Goal: Task Accomplishment & Management: Use online tool/utility

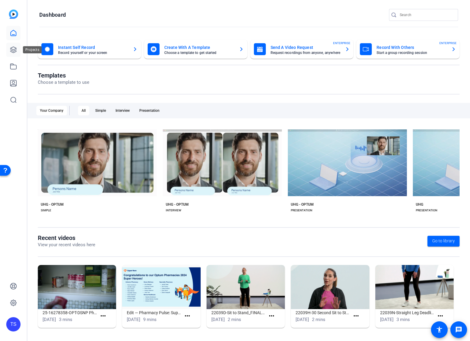
click at [16, 51] on icon at bounding box center [13, 50] width 6 height 6
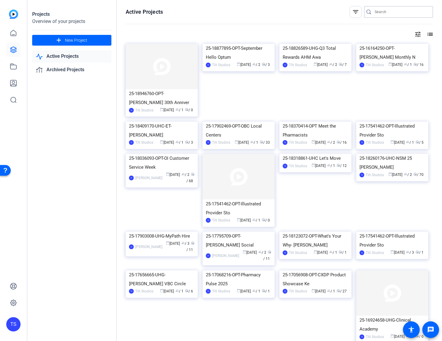
click at [396, 15] on input "Search" at bounding box center [401, 11] width 54 height 7
type input "social"
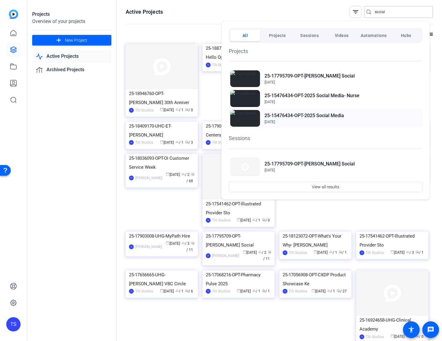
click at [319, 117] on h2 "25-15476434-OPT-2025 Social Media" at bounding box center [303, 115] width 79 height 7
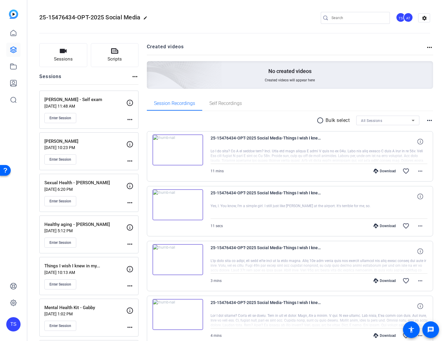
click at [90, 102] on p "[PERSON_NAME] - Self exam" at bounding box center [85, 99] width 82 height 7
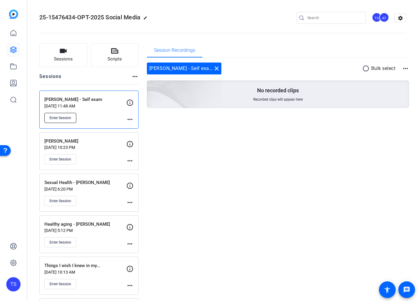
click at [68, 115] on span "Enter Session" at bounding box center [60, 117] width 22 height 5
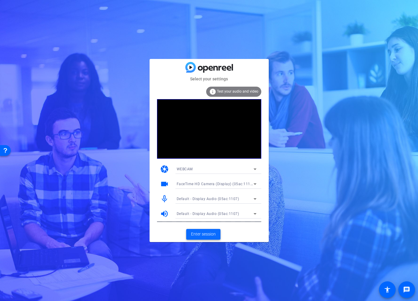
click at [207, 235] on span "Enter session" at bounding box center [203, 234] width 25 height 6
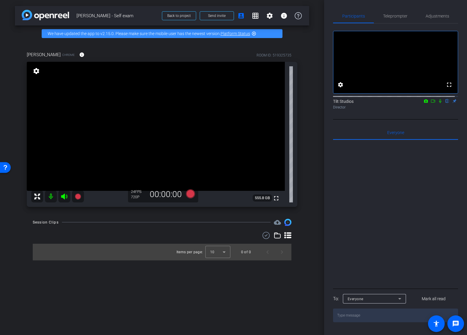
click at [313, 141] on div "arrow_back [PERSON_NAME] - Self exam Back to project Send invite account_box gr…" at bounding box center [162, 167] width 324 height 335
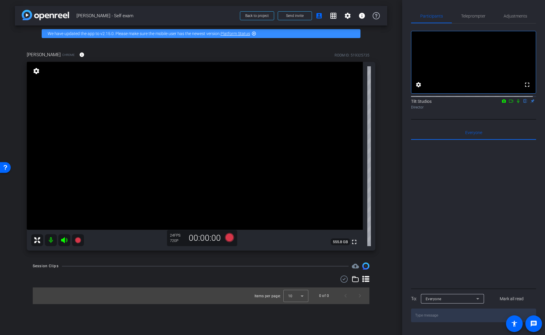
click at [391, 163] on div "arrow_back [PERSON_NAME] - Self exam Back to project Send invite account_box gr…" at bounding box center [201, 167] width 402 height 335
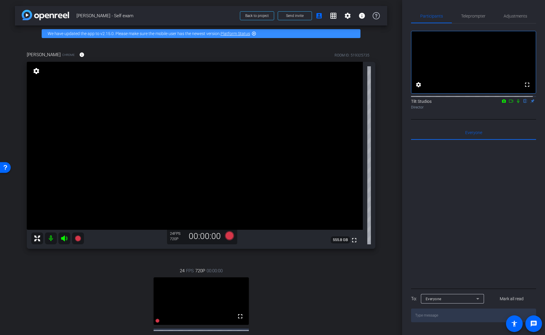
click at [383, 163] on div "Jen Chrome info ROOM ID: 519325735 fullscreen settings 555.8 GB 24 FPS 720P 00:…" at bounding box center [201, 209] width 372 height 335
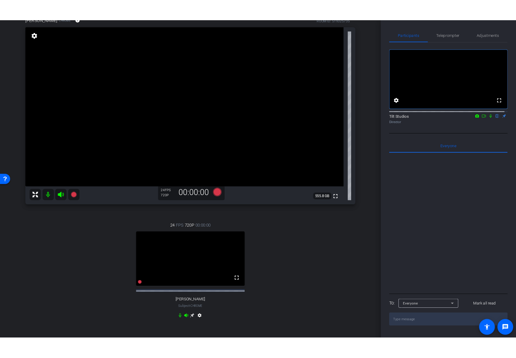
scroll to position [53, 0]
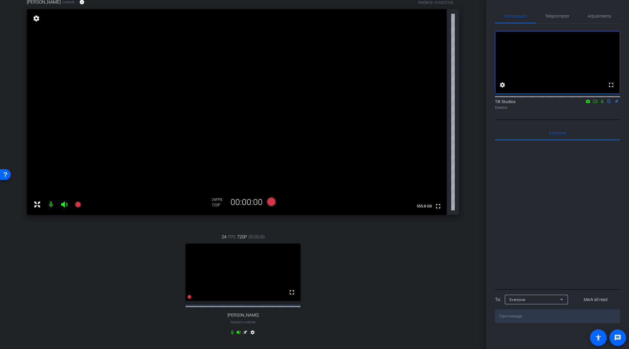
click at [32, 301] on div "24 FPS 720P 00:00:00 fullscreen [PERSON_NAME] Subject - Chrome settings" at bounding box center [243, 285] width 432 height 123
click at [417, 121] on div "Jen Chrome info ROOM ID: 519325735 fullscreen settings 555.8 GB 24 FPS 720P 00:…" at bounding box center [243, 170] width 456 height 363
click at [417, 90] on div "arrow_back [PERSON_NAME] - Self exam Back to project Send invite account_box gr…" at bounding box center [243, 121] width 486 height 349
click at [417, 213] on div "arrow_back [PERSON_NAME] - Self exam Back to project Send invite account_box gr…" at bounding box center [243, 121] width 486 height 349
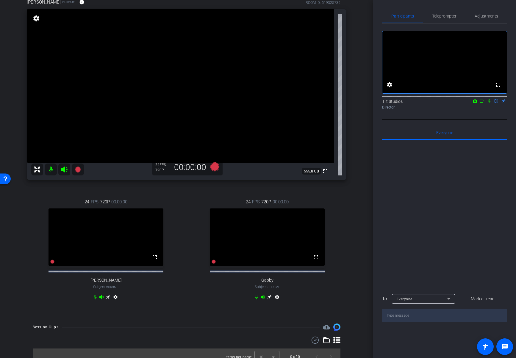
drag, startPoint x: 450, startPoint y: 199, endPoint x: 471, endPoint y: 133, distance: 69.6
click at [417, 189] on div at bounding box center [444, 213] width 125 height 147
click at [417, 103] on icon at bounding box center [489, 101] width 5 height 4
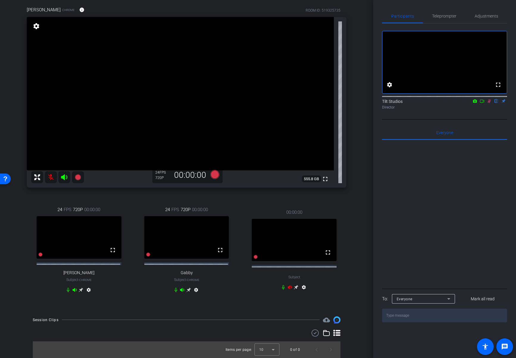
scroll to position [50, 0]
click at [288, 290] on icon at bounding box center [290, 290] width 4 height 4
click at [417, 103] on icon at bounding box center [489, 101] width 5 height 4
click at [294, 291] on icon at bounding box center [296, 290] width 5 height 5
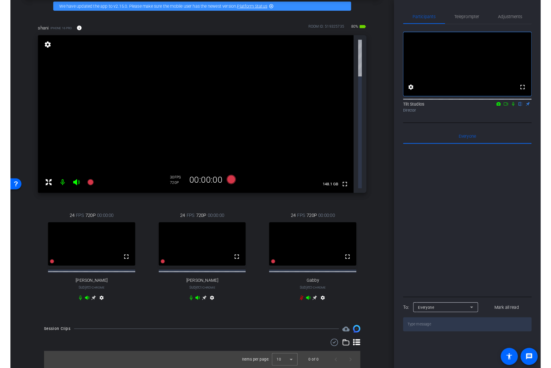
scroll to position [0, 0]
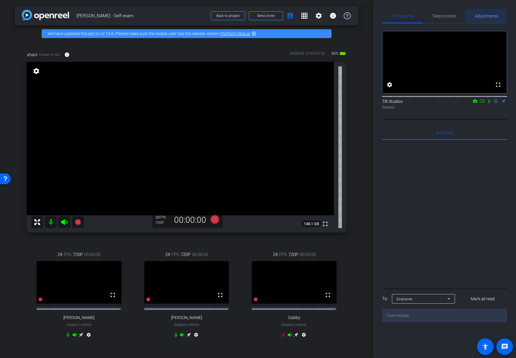
click at [417, 17] on span "Adjustments" at bounding box center [487, 16] width 24 height 4
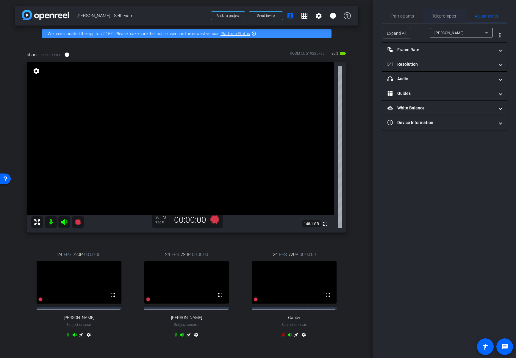
click at [417, 15] on span "Teleprompter" at bounding box center [444, 16] width 24 height 4
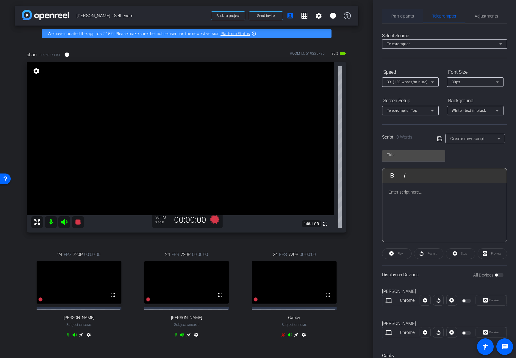
click at [404, 15] on span "Participants" at bounding box center [402, 16] width 23 height 4
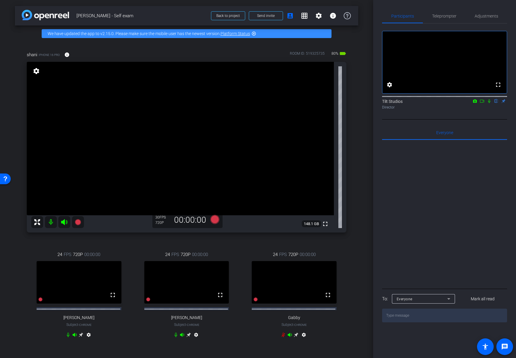
click at [36, 72] on mat-icon "settings" at bounding box center [36, 71] width 8 height 7
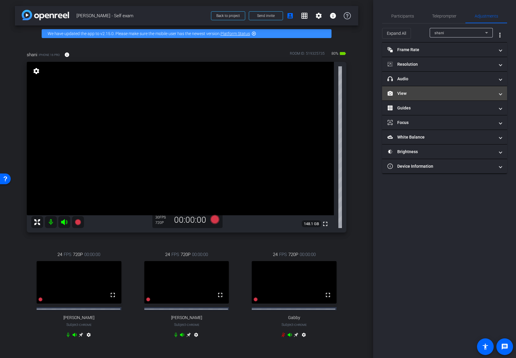
click at [404, 94] on mat-panel-title "View" at bounding box center [441, 93] width 107 height 6
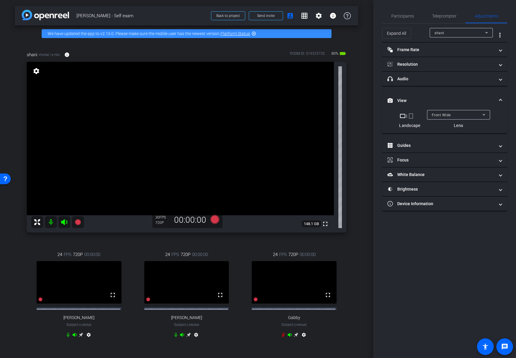
click at [412, 118] on mat-icon "crop_portrait" at bounding box center [411, 116] width 7 height 7
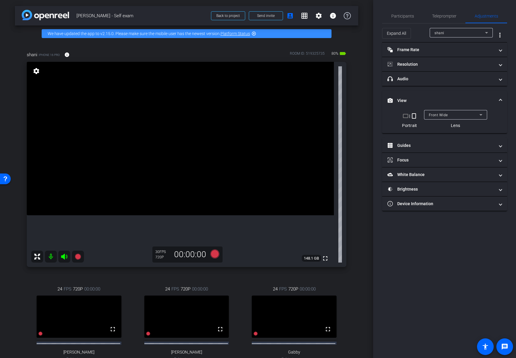
click at [360, 216] on div "arrow_back [PERSON_NAME] - Self exam Back to project Send invite account_box gr…" at bounding box center [186, 179] width 373 height 358
click at [360, 301] on div "arrow_back [PERSON_NAME] - Self exam Back to project Send invite account_box gr…" at bounding box center [186, 179] width 373 height 358
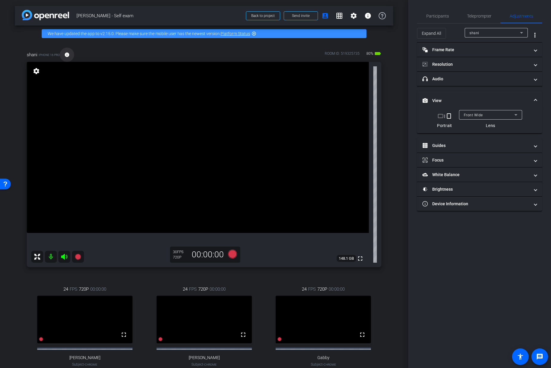
click at [65, 57] on span at bounding box center [67, 55] width 14 height 14
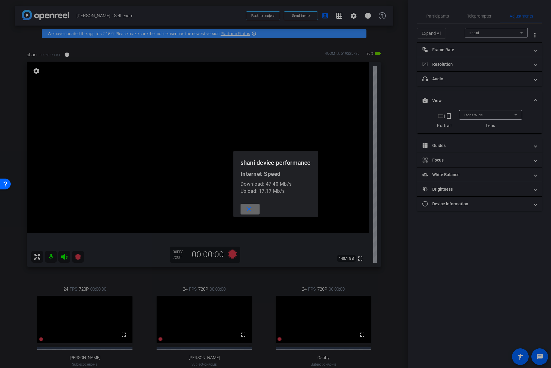
click at [252, 212] on mat-icon "close" at bounding box center [248, 209] width 7 height 7
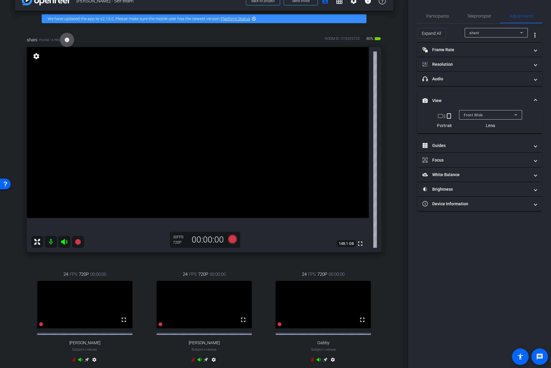
scroll to position [13, 0]
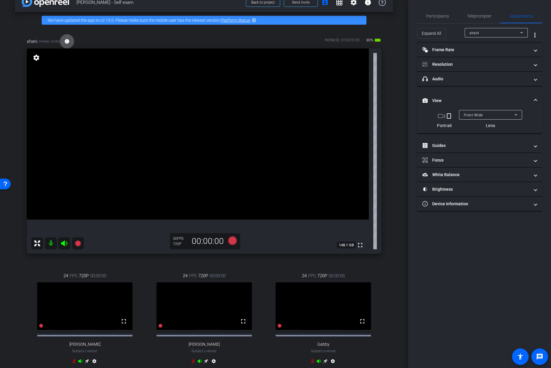
click at [71, 42] on span at bounding box center [67, 41] width 14 height 14
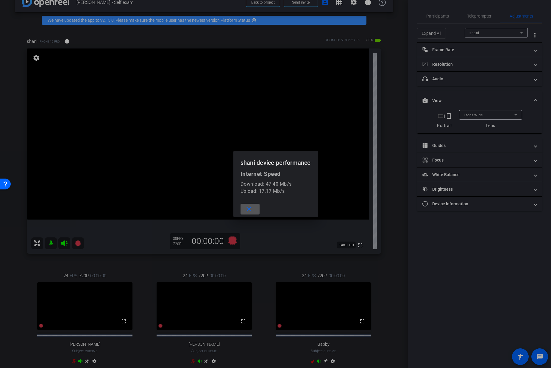
click at [255, 210] on span at bounding box center [250, 209] width 19 height 14
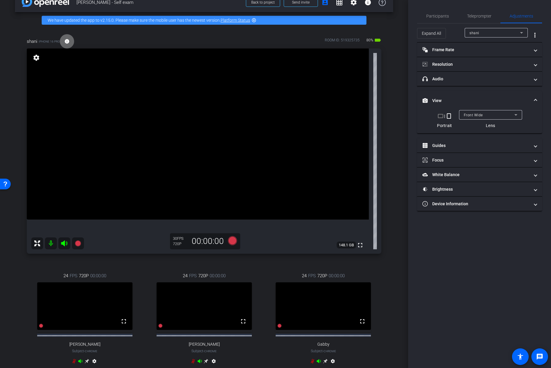
click at [72, 42] on span at bounding box center [67, 41] width 14 height 14
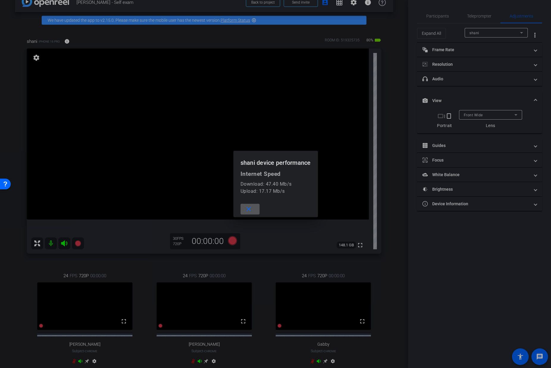
click at [254, 213] on span at bounding box center [250, 209] width 19 height 14
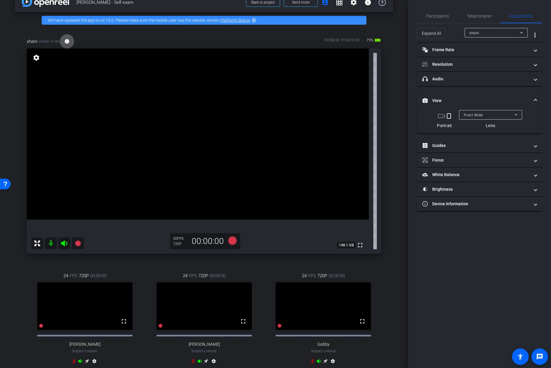
click at [387, 204] on div "shani iPhone 16 Pro info ROOM ID: 519325735 75% battery_std fullscreen settings…" at bounding box center [204, 205] width 378 height 354
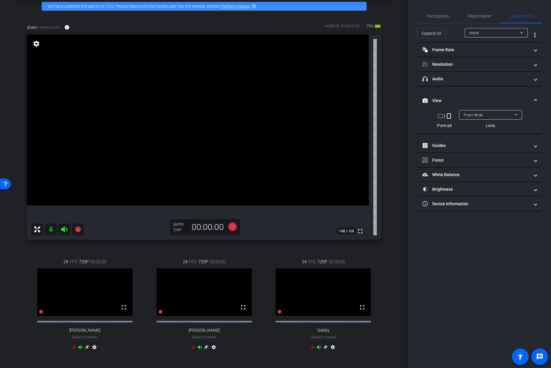
scroll to position [25, 0]
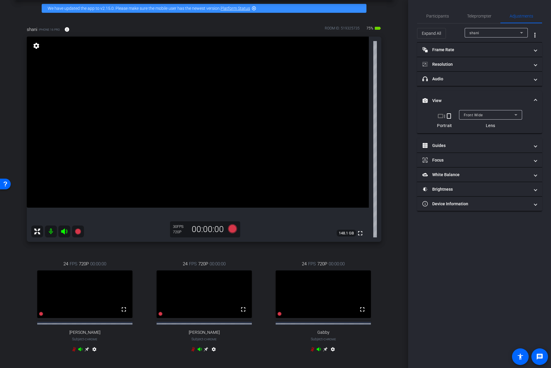
click at [94, 249] on div "shani iPhone 16 Pro info ROOM ID: 519325735 75% battery_std fullscreen settings…" at bounding box center [204, 193] width 378 height 354
click at [77, 232] on icon at bounding box center [78, 232] width 6 height 6
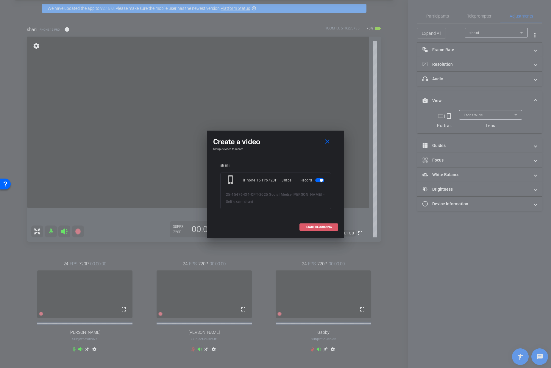
click at [308, 226] on span "START RECORDING" at bounding box center [319, 227] width 26 height 3
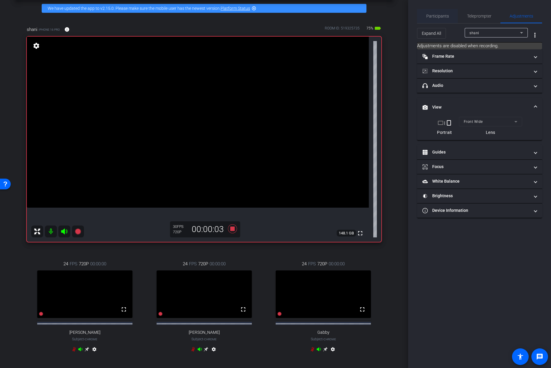
click at [417, 15] on span "Participants" at bounding box center [437, 16] width 23 height 4
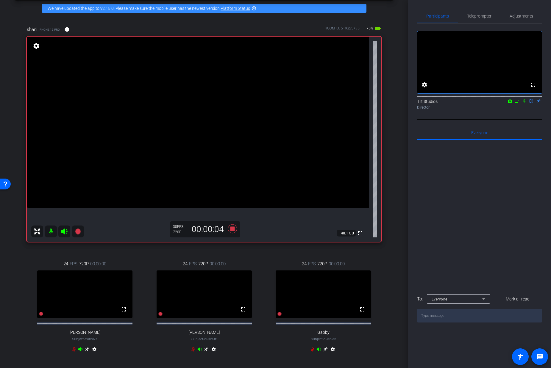
click at [417, 103] on icon at bounding box center [524, 101] width 5 height 4
click at [231, 231] on icon at bounding box center [232, 229] width 14 height 11
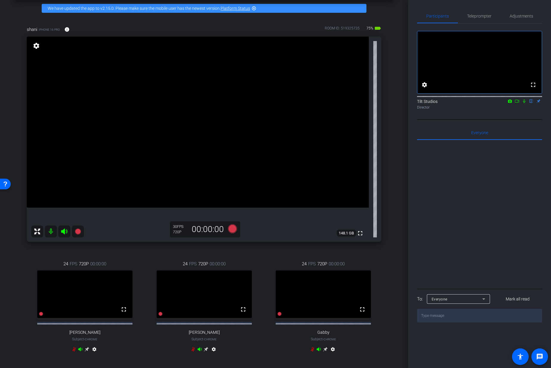
scroll to position [94, 0]
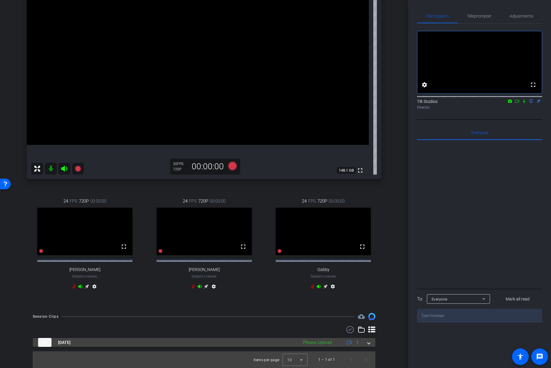
click at [368, 301] on span at bounding box center [369, 343] width 2 height 6
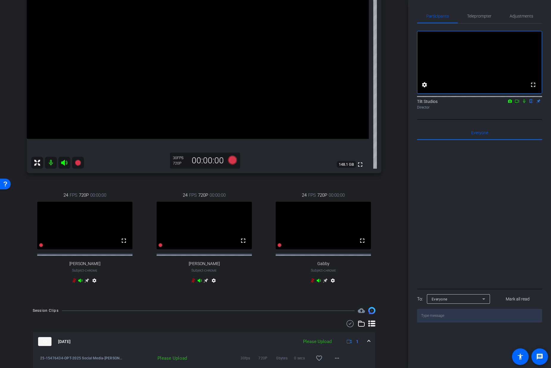
scroll to position [125, 0]
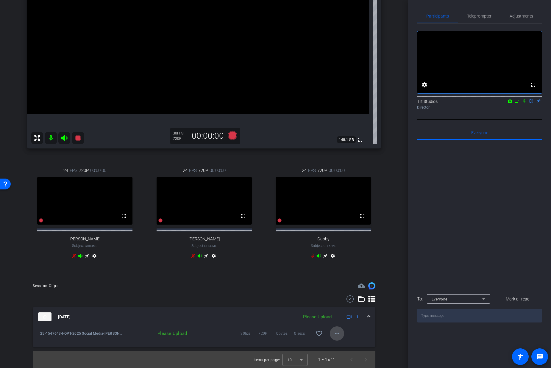
click at [335, 301] on mat-icon "more_horiz" at bounding box center [336, 333] width 7 height 7
click at [344, 301] on span "Upload" at bounding box center [344, 346] width 24 height 7
click at [377, 256] on div "24 FPS 720P 00:00:00 fullscreen Gabby Subject - Chrome settings" at bounding box center [323, 213] width 116 height 113
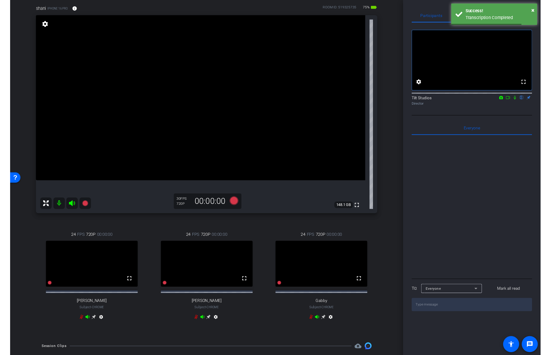
scroll to position [41, 0]
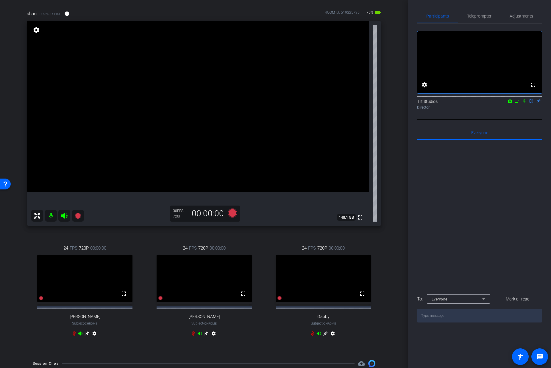
click at [417, 103] on icon at bounding box center [524, 101] width 2 height 4
click at [393, 107] on div "arrow_back [PERSON_NAME] - Self exam Back to project Send invite account_box gr…" at bounding box center [204, 143] width 408 height 368
click at [391, 191] on div "arrow_back [PERSON_NAME] - Self exam Back to project Send invite account_box gr…" at bounding box center [204, 143] width 408 height 368
click at [417, 103] on icon at bounding box center [524, 101] width 3 height 4
click at [80, 216] on icon at bounding box center [78, 216] width 6 height 6
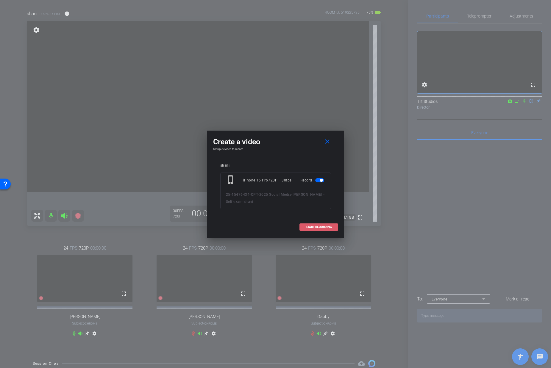
click at [310, 226] on span "START RECORDING" at bounding box center [319, 227] width 26 height 3
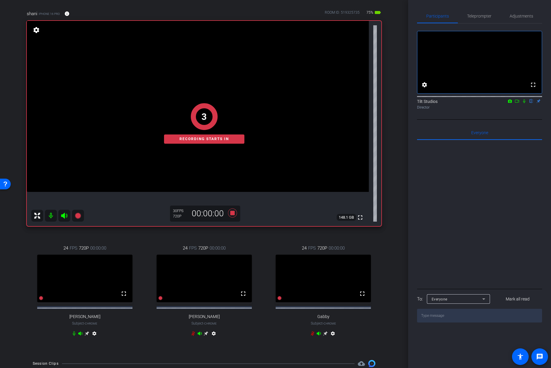
click at [393, 159] on div "arrow_back [PERSON_NAME] - Self exam Back to project Send invite account_box gr…" at bounding box center [204, 143] width 408 height 368
click at [417, 103] on icon at bounding box center [524, 101] width 5 height 4
click at [417, 103] on icon at bounding box center [524, 101] width 3 height 4
click at [417, 103] on icon at bounding box center [524, 101] width 5 height 4
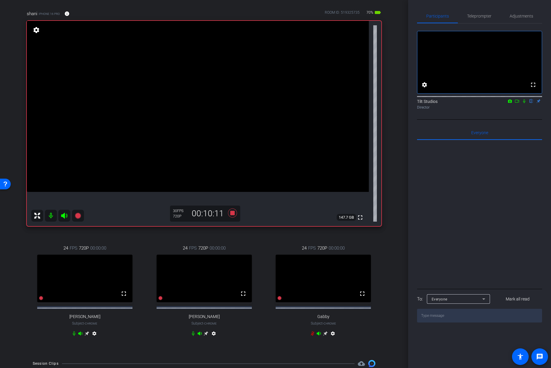
click at [417, 103] on icon at bounding box center [524, 101] width 5 height 4
click at [388, 191] on div "shani iPhone 16 Pro info ROOM ID: 519325735 70% battery_std fullscreen settings…" at bounding box center [204, 178] width 378 height 354
click at [400, 185] on div "arrow_back [PERSON_NAME] - Self exam Back to project Send invite account_box gr…" at bounding box center [204, 143] width 408 height 368
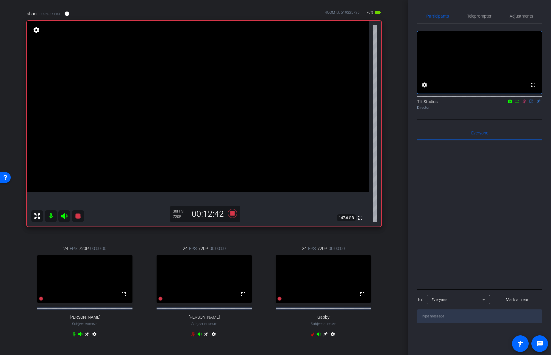
scroll to position [49, 0]
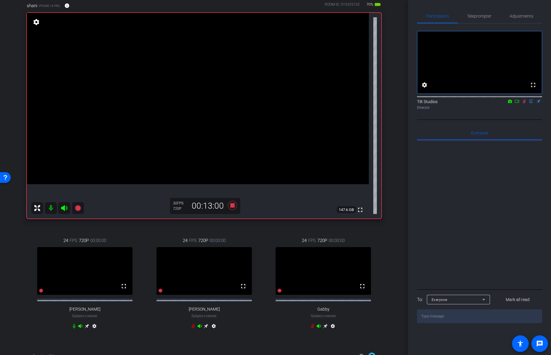
click at [417, 103] on icon at bounding box center [524, 101] width 3 height 4
click at [395, 197] on div "arrow_back [PERSON_NAME] - Self exam Back to project Send invite account_box gr…" at bounding box center [204, 128] width 408 height 355
click at [417, 103] on icon at bounding box center [524, 101] width 2 height 4
click at [417, 103] on icon at bounding box center [524, 101] width 5 height 4
drag, startPoint x: 243, startPoint y: 228, endPoint x: 231, endPoint y: 209, distance: 22.3
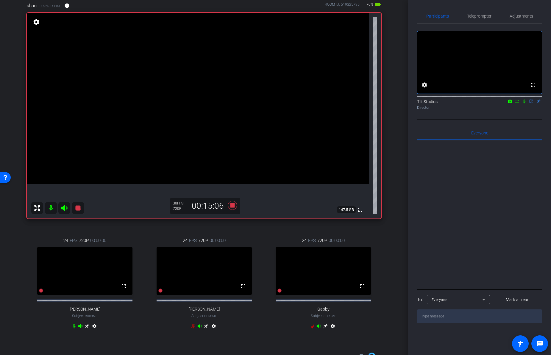
click at [243, 228] on div "24 FPS 720P 00:00:00 fullscreen [PERSON_NAME] Subject - Chrome settings" at bounding box center [204, 283] width 116 height 113
click at [231, 206] on icon at bounding box center [232, 205] width 9 height 9
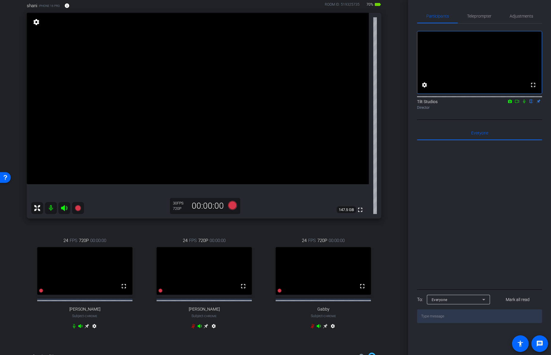
click at [391, 236] on div "arrow_back [PERSON_NAME] - Self exam Back to project Send invite account_box gr…" at bounding box center [204, 128] width 408 height 355
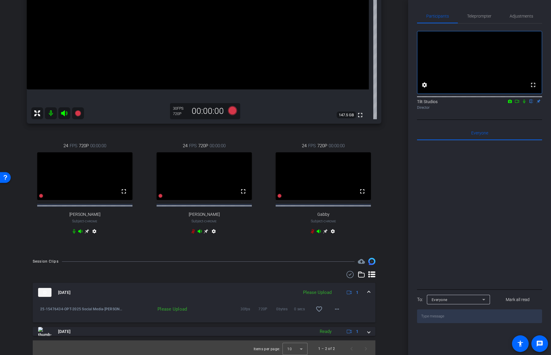
scroll to position [152, 0]
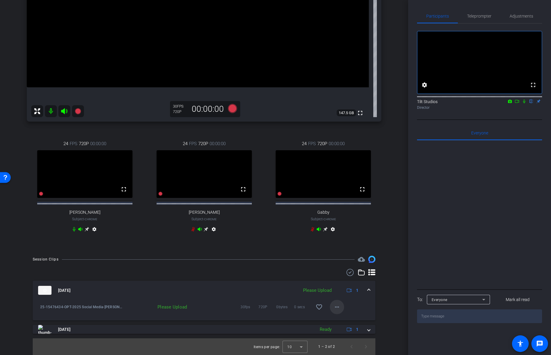
click at [335, 301] on mat-icon "more_horiz" at bounding box center [336, 306] width 7 height 7
click at [345, 301] on span "Upload" at bounding box center [344, 319] width 24 height 7
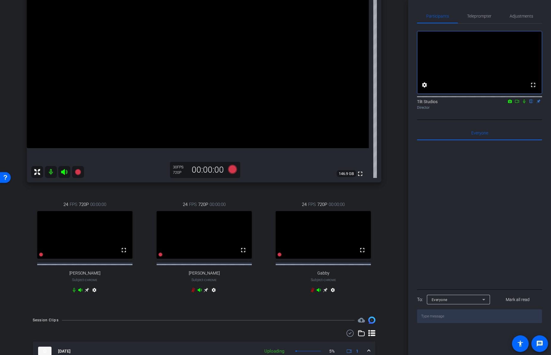
scroll to position [86, 0]
click at [386, 206] on div "shani iPhone 16 Pro info ROOM ID: 519325735 70% battery_std fullscreen settings…" at bounding box center [204, 133] width 378 height 354
click at [417, 19] on span "Teleprompter" at bounding box center [479, 16] width 24 height 14
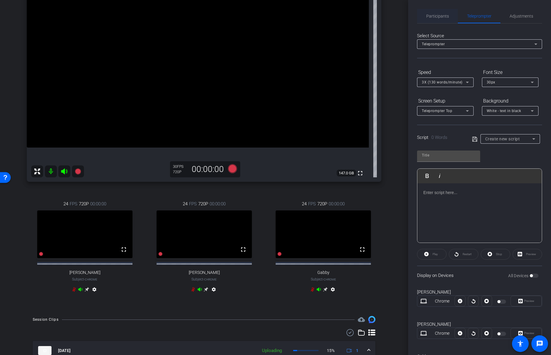
click at [417, 20] on span "Participants" at bounding box center [437, 16] width 23 height 14
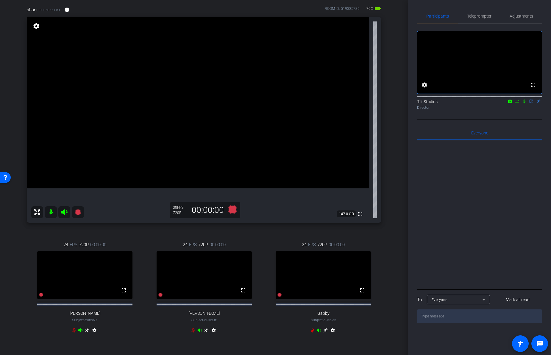
scroll to position [0, 0]
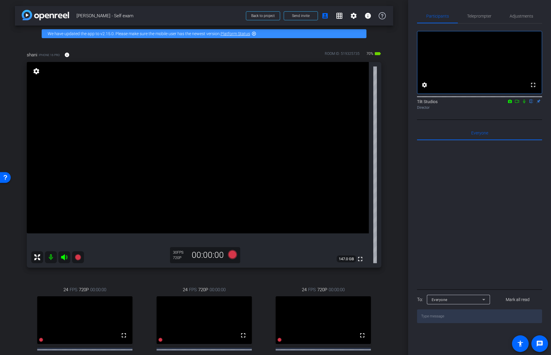
click at [37, 70] on mat-icon "settings" at bounding box center [36, 71] width 8 height 7
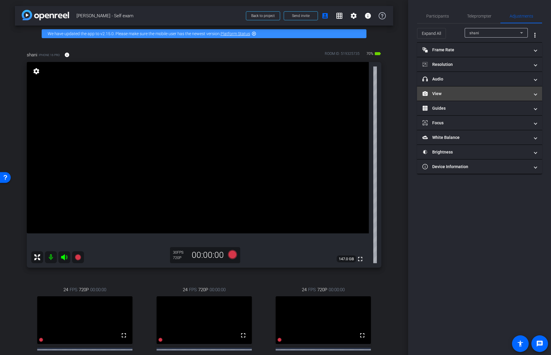
click at [417, 96] on mat-panel-title "View" at bounding box center [475, 93] width 107 height 6
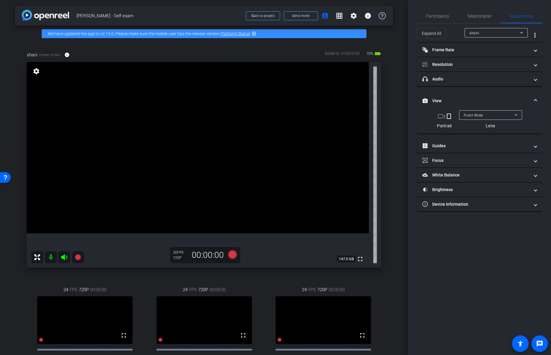
click at [417, 114] on span "Front Wide" at bounding box center [473, 115] width 19 height 4
click at [417, 115] on div "Back Tele" at bounding box center [489, 114] width 51 height 7
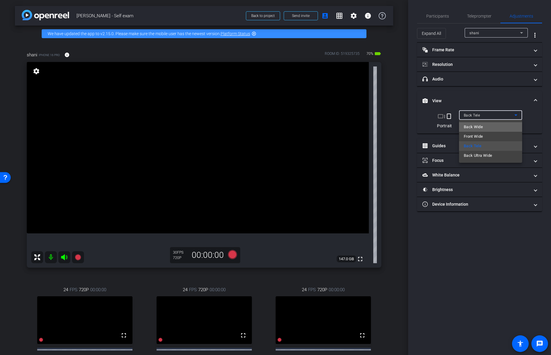
click at [417, 124] on mat-option "Back Wide" at bounding box center [490, 127] width 63 height 10
click at [393, 188] on div "arrow_back [PERSON_NAME] - Self exam Back to project Send invite account_box gr…" at bounding box center [204, 177] width 408 height 355
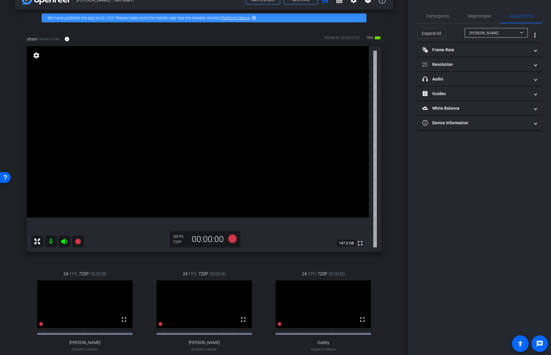
scroll to position [13, 0]
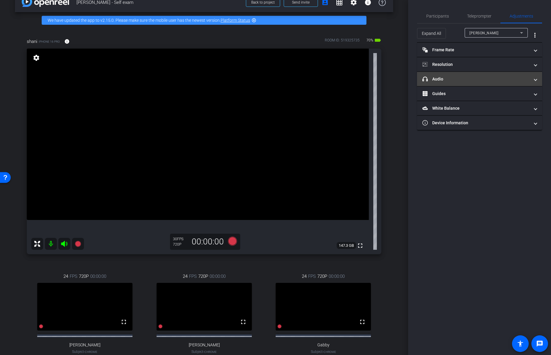
click at [417, 85] on mat-expansion-panel-header "headphone icon Audio" at bounding box center [479, 79] width 125 height 14
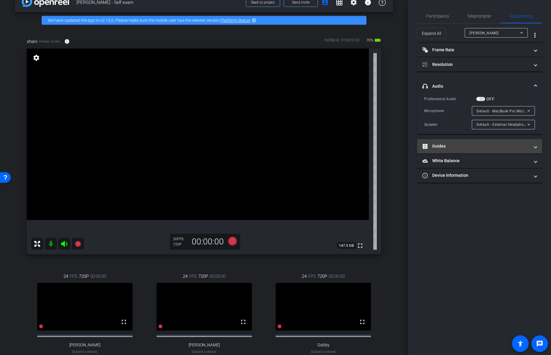
click at [417, 149] on mat-panel-title "Guides" at bounding box center [475, 146] width 107 height 6
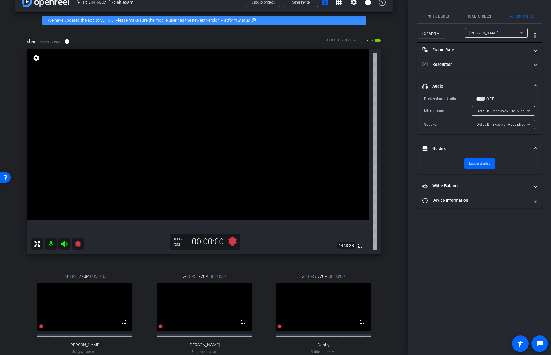
click at [35, 58] on mat-icon "settings" at bounding box center [36, 57] width 8 height 7
click at [37, 59] on mat-icon "settings" at bounding box center [36, 57] width 8 height 7
click at [417, 84] on mat-panel-title "headphone icon Audio" at bounding box center [475, 86] width 107 height 6
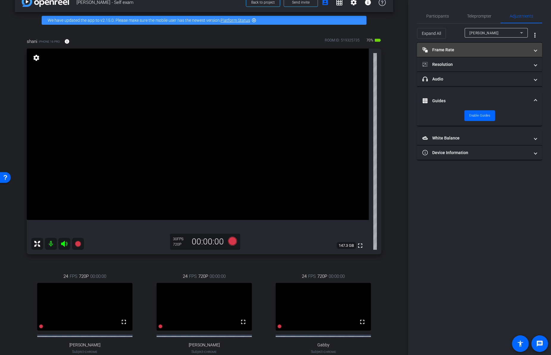
drag, startPoint x: 462, startPoint y: 96, endPoint x: 460, endPoint y: 46, distance: 51.0
click at [417, 92] on mat-expansion-panel-header "Guides" at bounding box center [479, 100] width 125 height 19
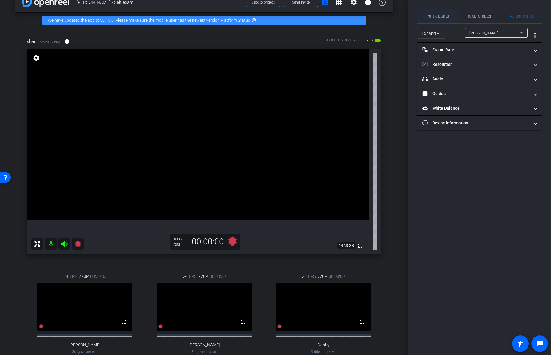
click at [417, 19] on span "Participants" at bounding box center [437, 16] width 23 height 14
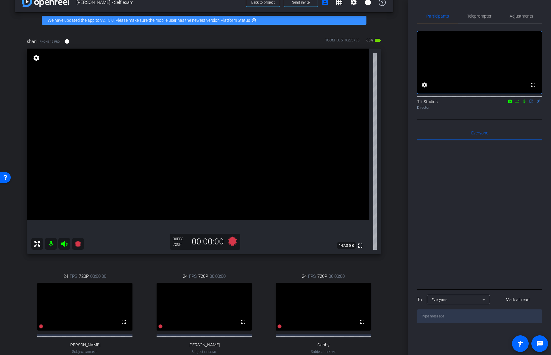
click at [40, 58] on mat-icon "settings" at bounding box center [36, 57] width 8 height 7
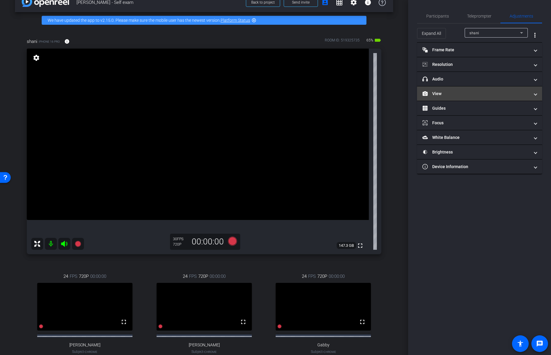
click at [417, 96] on mat-panel-title "View" at bounding box center [475, 93] width 107 height 6
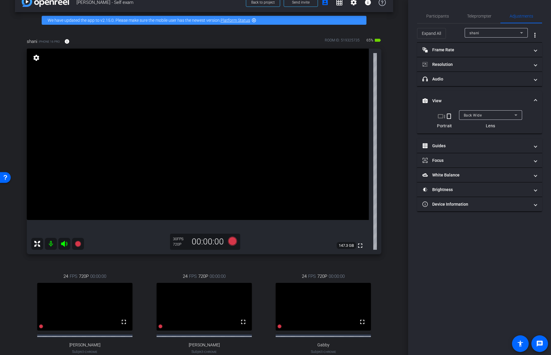
click at [417, 116] on span "Back Wide" at bounding box center [473, 115] width 18 height 4
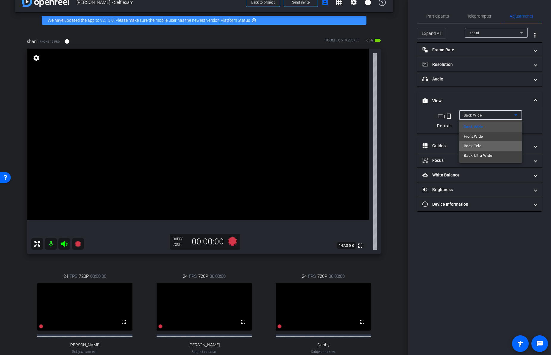
click at [417, 143] on mat-option "Back Tele" at bounding box center [490, 146] width 63 height 10
click at [417, 118] on div "Back Tele" at bounding box center [489, 114] width 51 height 7
click at [417, 101] on div at bounding box center [275, 177] width 551 height 355
click at [417, 117] on span "Back Tele" at bounding box center [472, 115] width 16 height 4
click at [417, 99] on div at bounding box center [275, 177] width 551 height 355
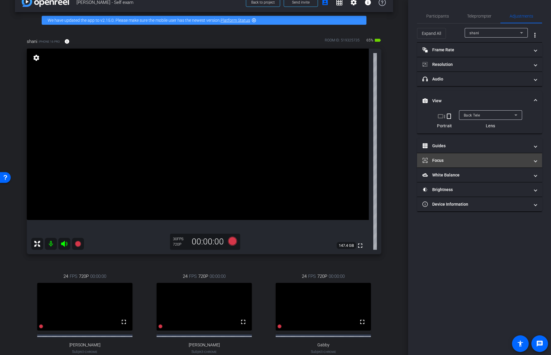
click at [417, 164] on mat-expansion-panel-header "Focus" at bounding box center [479, 160] width 125 height 14
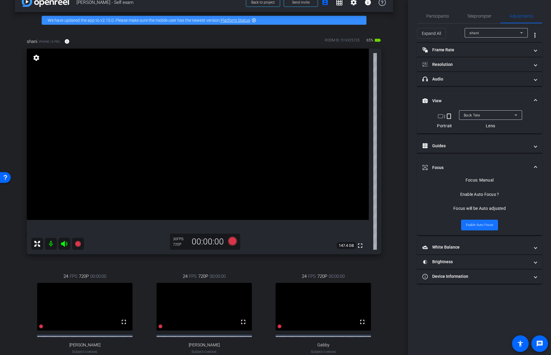
click at [417, 225] on span "Enable Auto Focus" at bounding box center [479, 224] width 27 height 9
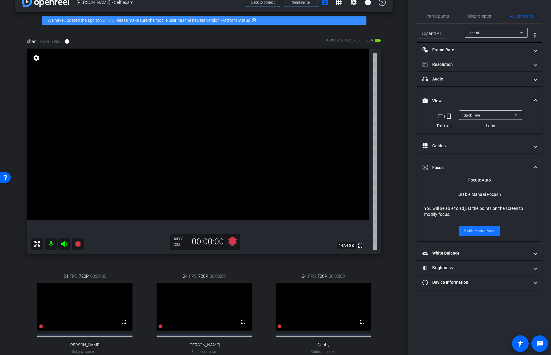
click at [417, 232] on span "Enable Manual Focus" at bounding box center [480, 230] width 32 height 9
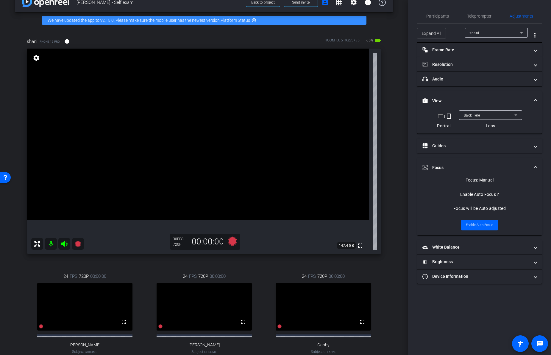
click at [197, 170] on video at bounding box center [198, 134] width 342 height 171
click at [204, 209] on video at bounding box center [198, 134] width 342 height 171
click at [417, 116] on span "Back Tele" at bounding box center [472, 115] width 16 height 4
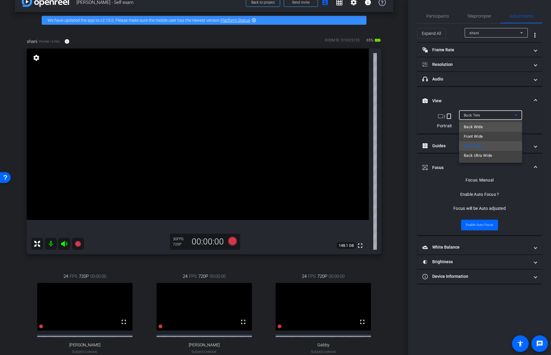
click at [417, 126] on span "Back Wide" at bounding box center [473, 126] width 19 height 7
click at [417, 117] on div "Back Wide" at bounding box center [489, 114] width 51 height 7
click at [417, 127] on span "Back Wide" at bounding box center [473, 126] width 19 height 7
click at [417, 115] on div "Back Wide" at bounding box center [489, 114] width 51 height 7
click at [417, 125] on mat-option "Back Wide" at bounding box center [490, 127] width 63 height 10
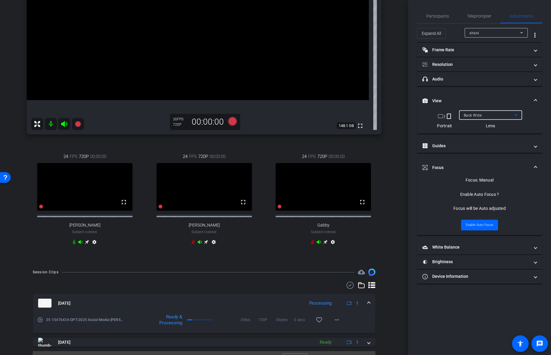
scroll to position [82, 0]
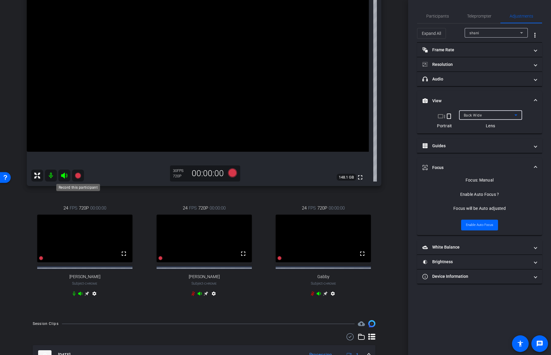
click at [80, 175] on icon at bounding box center [78, 175] width 6 height 6
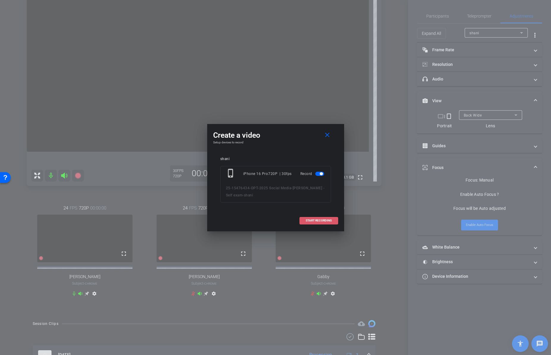
click at [321, 221] on span "START RECORDING" at bounding box center [319, 220] width 26 height 3
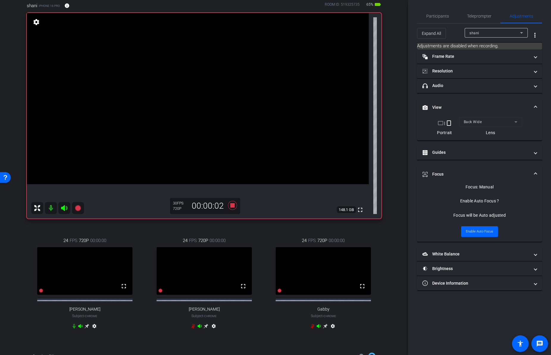
scroll to position [49, 0]
click at [417, 19] on span "Participants" at bounding box center [437, 16] width 23 height 14
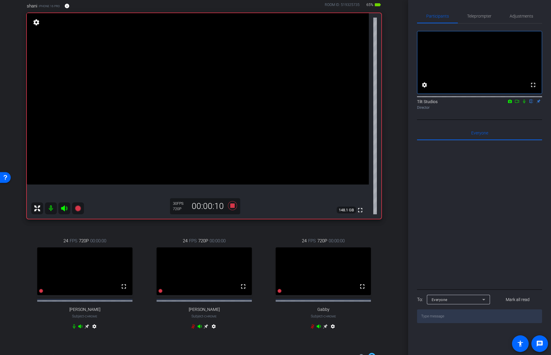
click at [417, 110] on div "Director" at bounding box center [479, 107] width 125 height 5
click at [417, 104] on mat-icon at bounding box center [524, 101] width 7 height 5
click at [417, 103] on icon at bounding box center [524, 101] width 5 height 4
click at [218, 227] on div "24 FPS 720P 00:00:00 fullscreen [PERSON_NAME] Subject - Chrome settings" at bounding box center [204, 283] width 116 height 113
click at [230, 205] on icon at bounding box center [232, 205] width 9 height 9
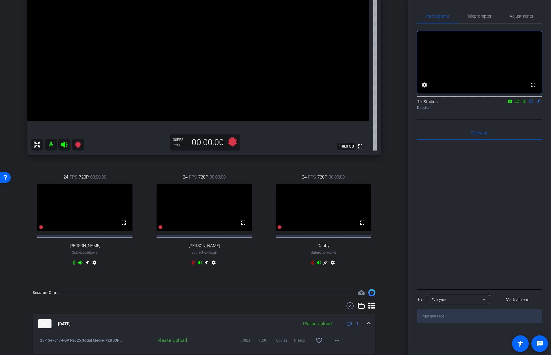
scroll to position [160, 0]
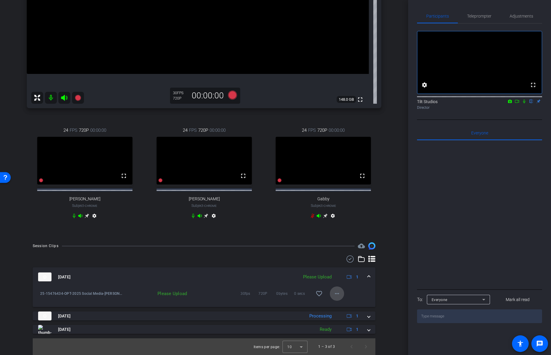
click at [334, 297] on mat-icon "more_horiz" at bounding box center [336, 293] width 7 height 7
click at [346, 301] on span "Upload" at bounding box center [344, 311] width 24 height 7
click at [393, 200] on div "arrow_back [PERSON_NAME] - Self exam Back to project Send invite account_box gr…" at bounding box center [204, 177] width 408 height 355
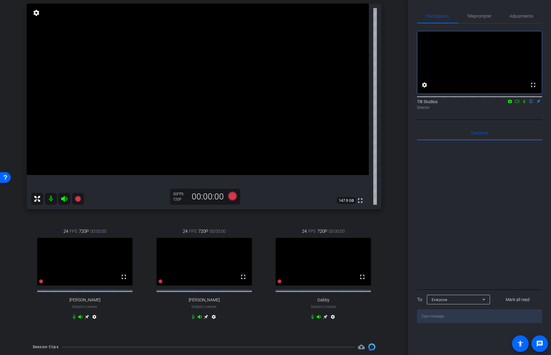
scroll to position [0, 0]
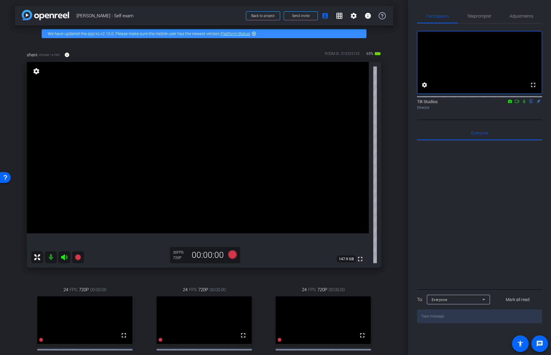
click at [38, 74] on mat-icon "settings" at bounding box center [36, 71] width 8 height 7
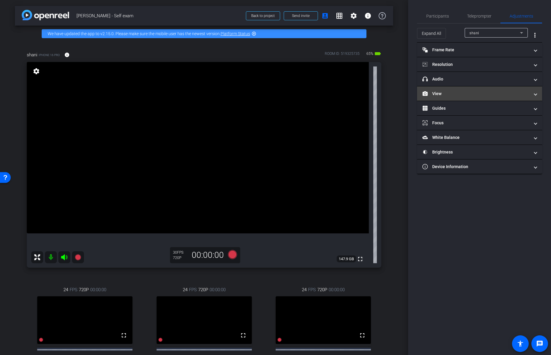
click at [417, 97] on mat-expansion-panel-header "View" at bounding box center [479, 93] width 125 height 14
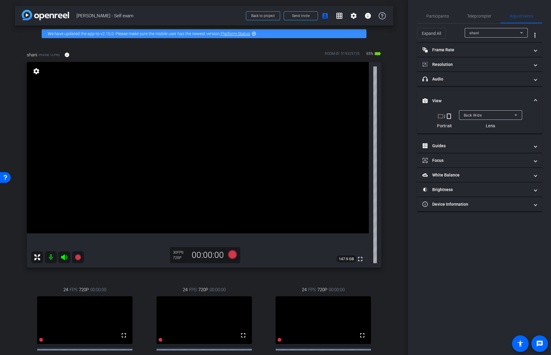
click at [417, 120] on div at bounding box center [490, 123] width 63 height 7
click at [417, 118] on div "Back Wide" at bounding box center [489, 114] width 51 height 7
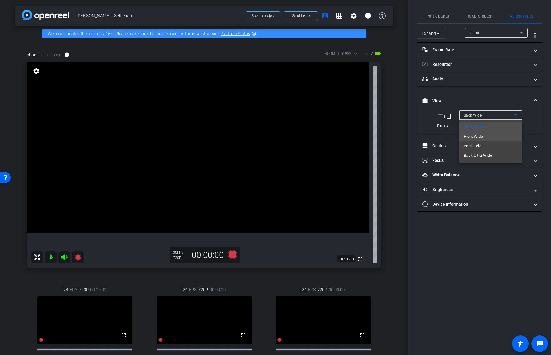
click at [417, 137] on span "Front Wide" at bounding box center [473, 136] width 19 height 7
click at [388, 233] on div "shani iPhone 16 Pro info ROOM ID: 519325735 65% battery_std fullscreen settings…" at bounding box center [204, 219] width 378 height 354
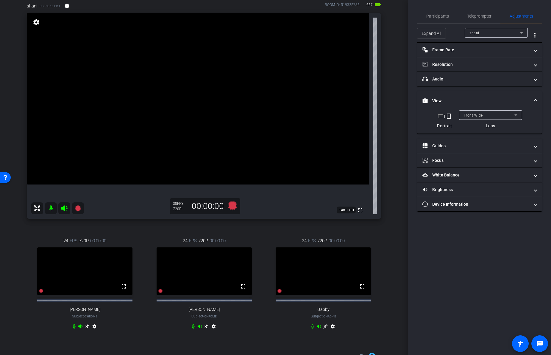
scroll to position [13, 0]
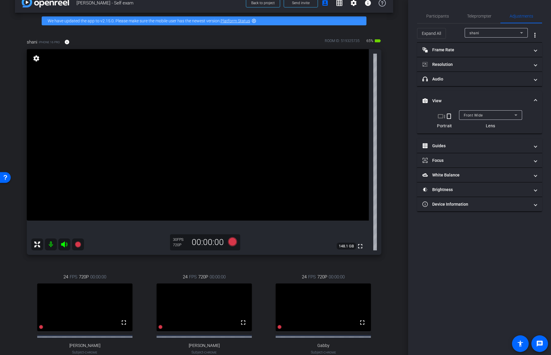
click at [387, 240] on div "shani iPhone 16 Pro info ROOM ID: 519325735 65% battery_std fullscreen settings…" at bounding box center [204, 206] width 378 height 354
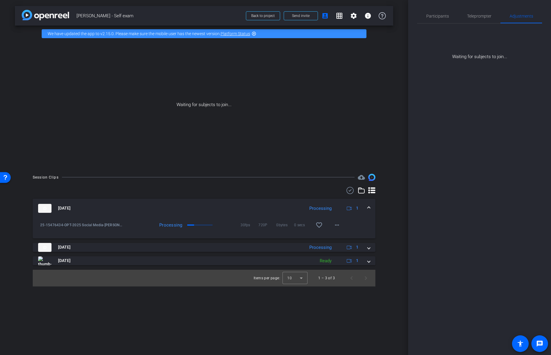
scroll to position [0, 0]
